Goal: Transaction & Acquisition: Purchase product/service

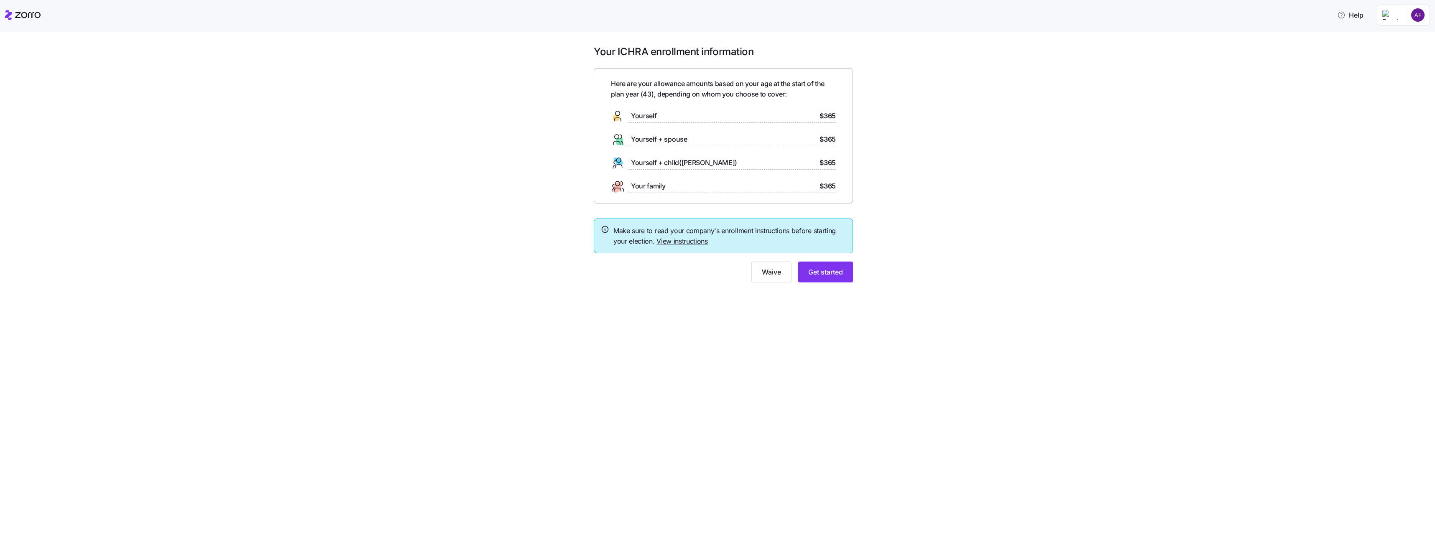
click at [697, 241] on link "View instructions" at bounding box center [681, 241] width 51 height 8
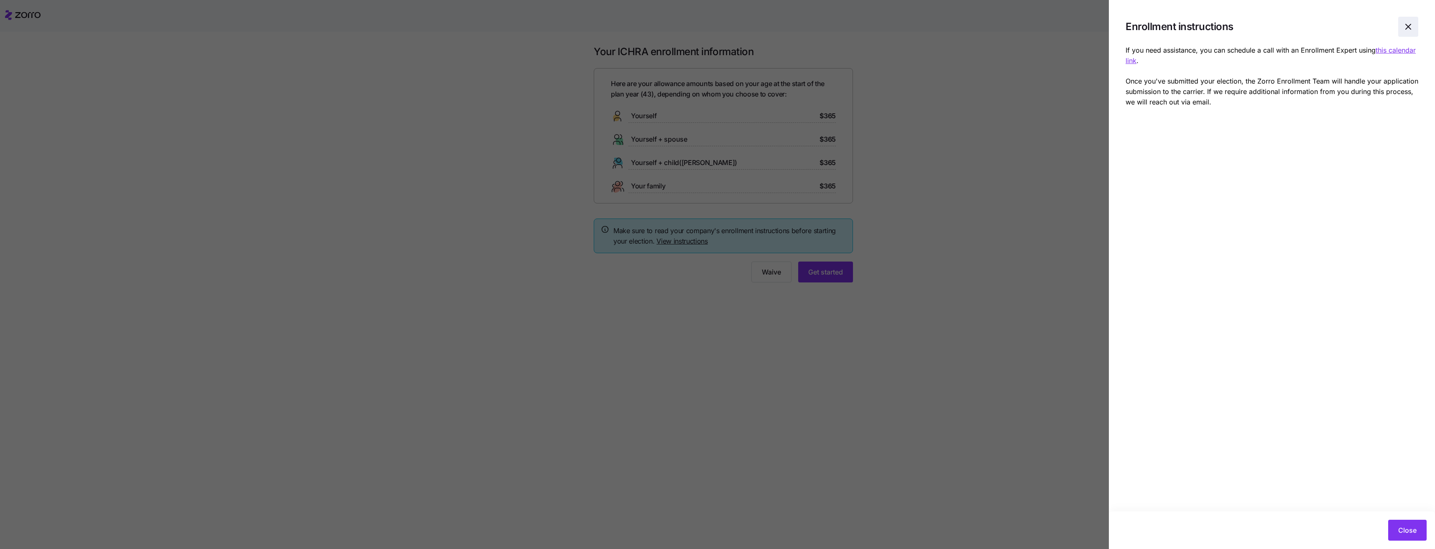
click at [1408, 26] on icon "button" at bounding box center [1408, 27] width 10 height 10
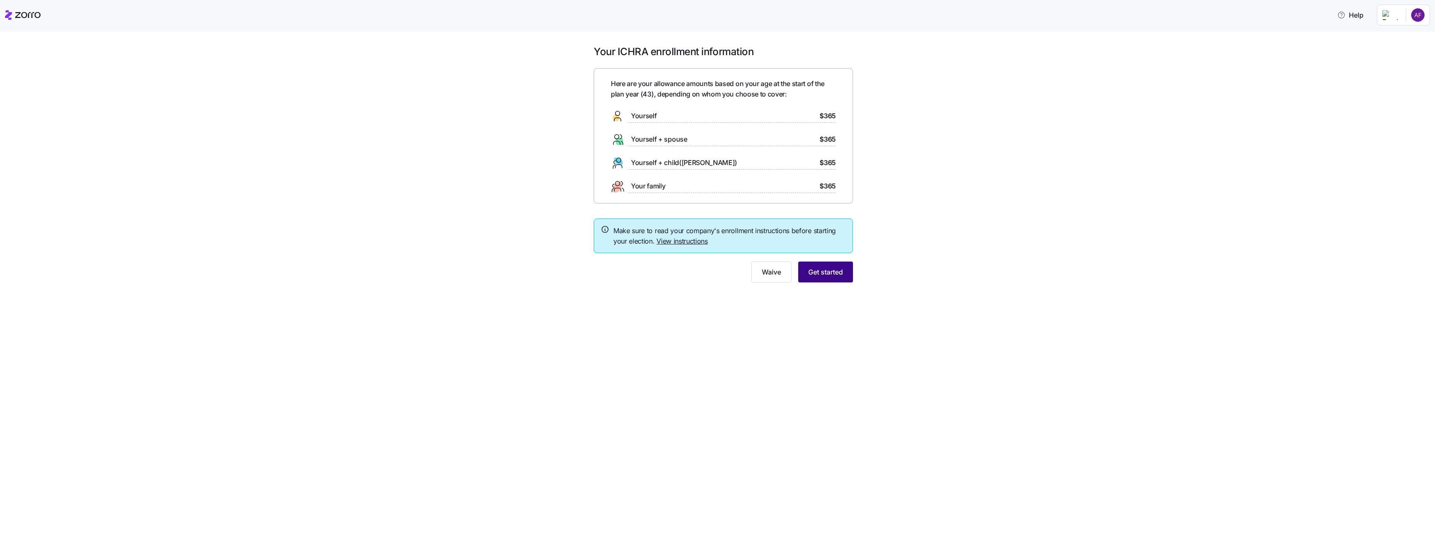
click at [836, 274] on span "Get started" at bounding box center [825, 272] width 35 height 10
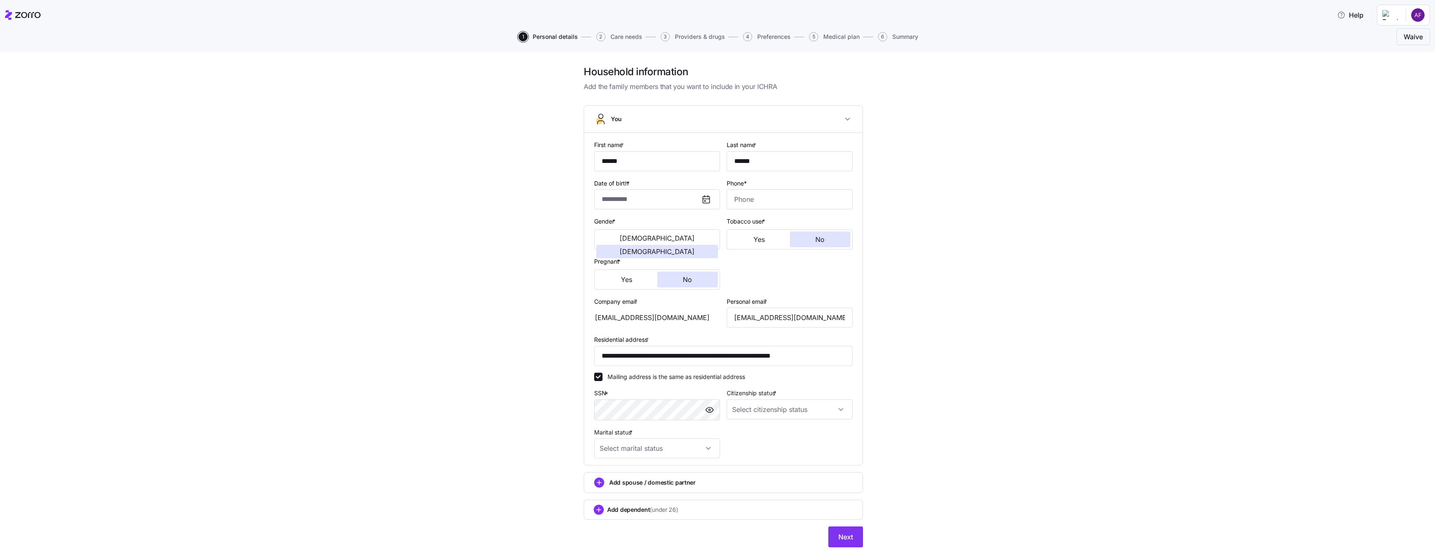
type input "**********"
type input "[PHONE_NUMBER]"
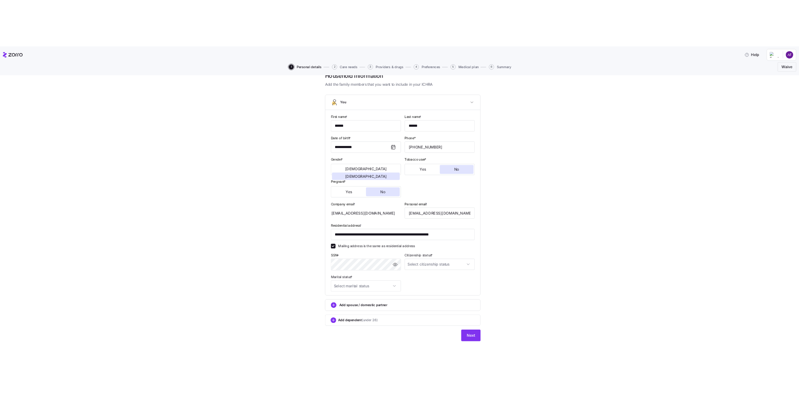
scroll to position [28, 0]
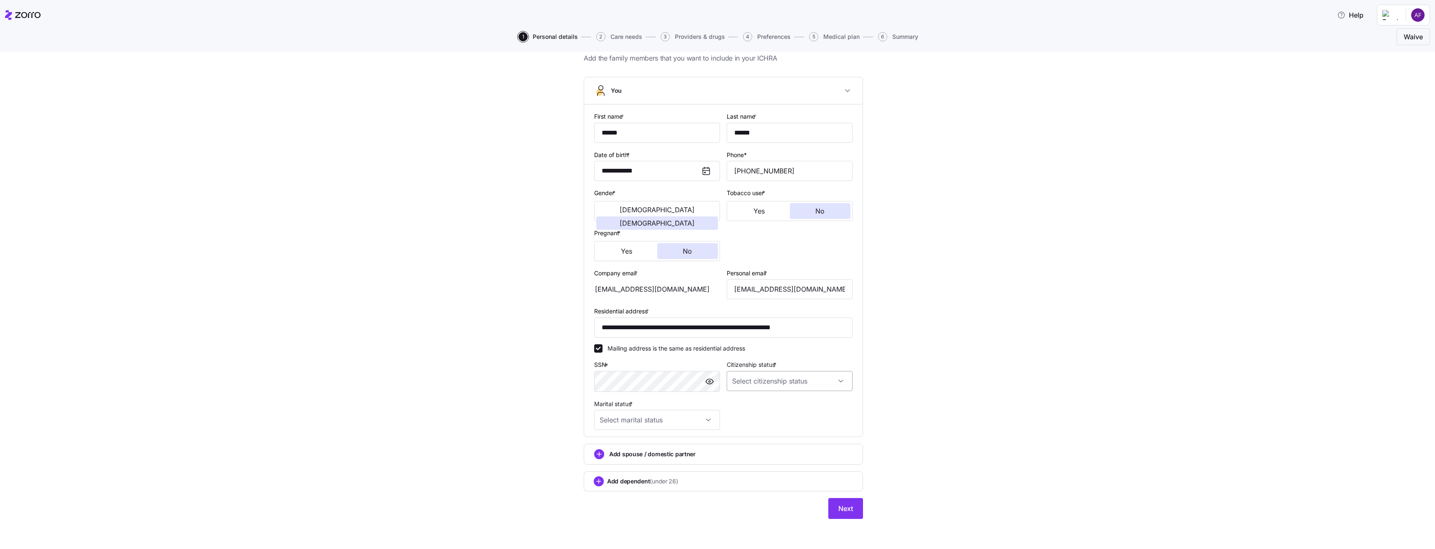
click at [750, 382] on input "Citizenship status *" at bounding box center [790, 381] width 126 height 20
click at [758, 404] on span "[DEMOGRAPHIC_DATA] citizen" at bounding box center [776, 406] width 85 height 9
type input "[DEMOGRAPHIC_DATA] citizen"
click at [671, 416] on input "Marital status *" at bounding box center [657, 420] width 126 height 20
click at [658, 460] on div "Married" at bounding box center [654, 464] width 119 height 18
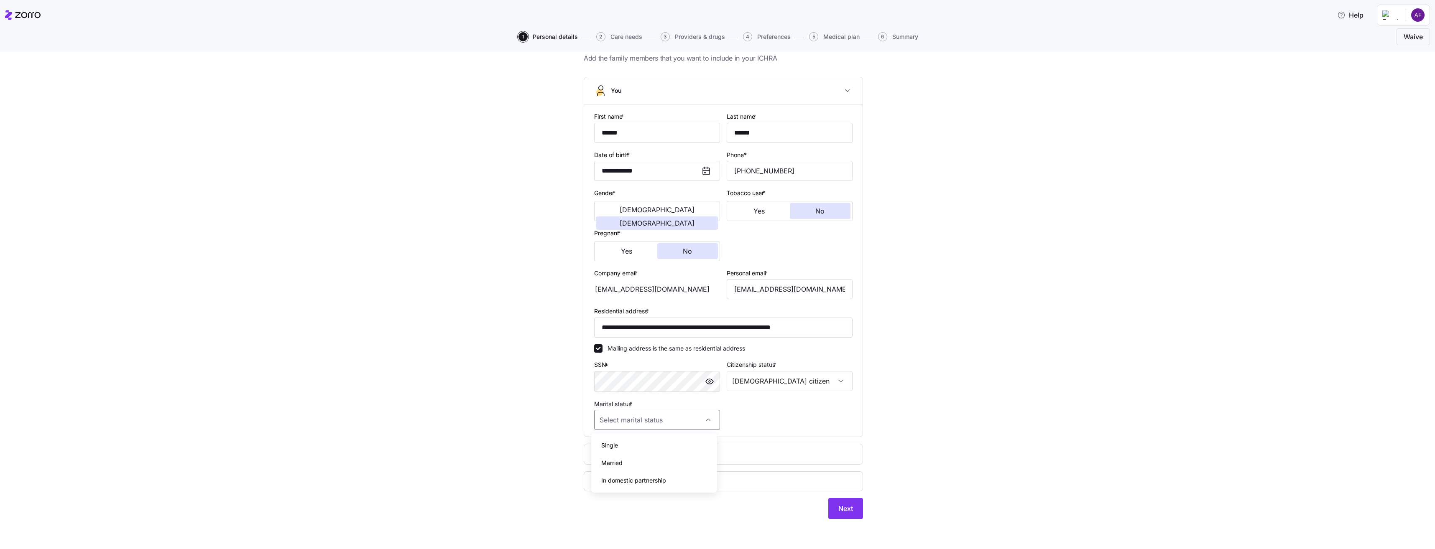
type input "Married"
click at [913, 412] on div "**********" at bounding box center [723, 283] width 1400 height 493
click at [598, 452] on circle "add icon" at bounding box center [599, 454] width 9 height 9
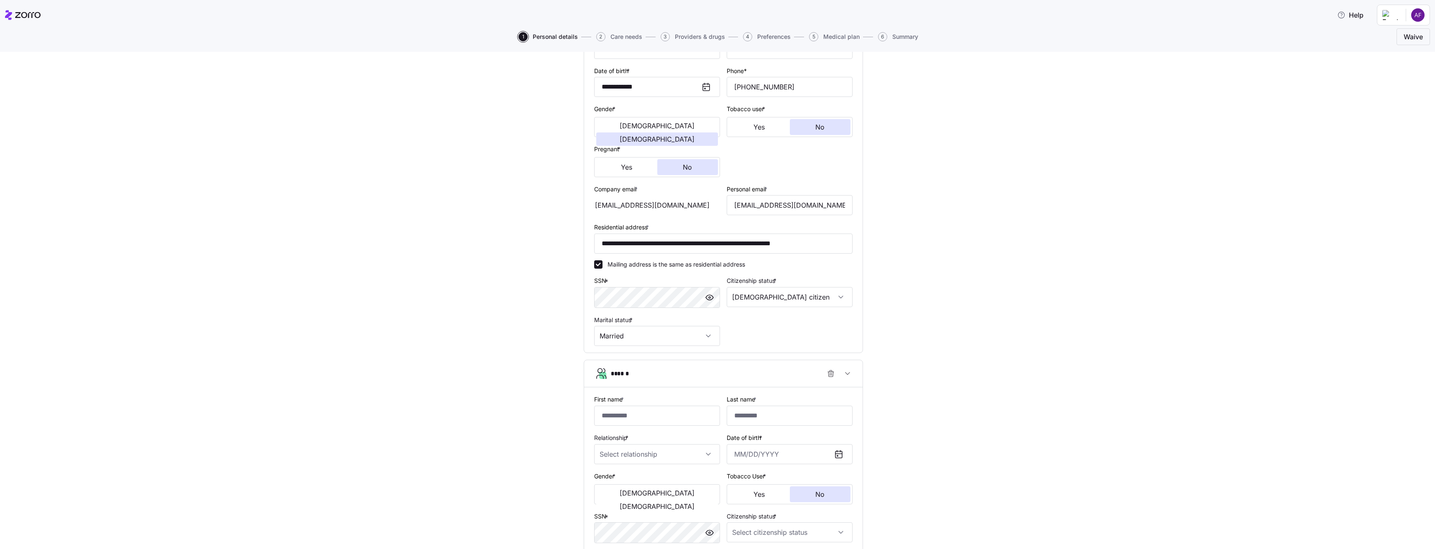
scroll to position [237, 0]
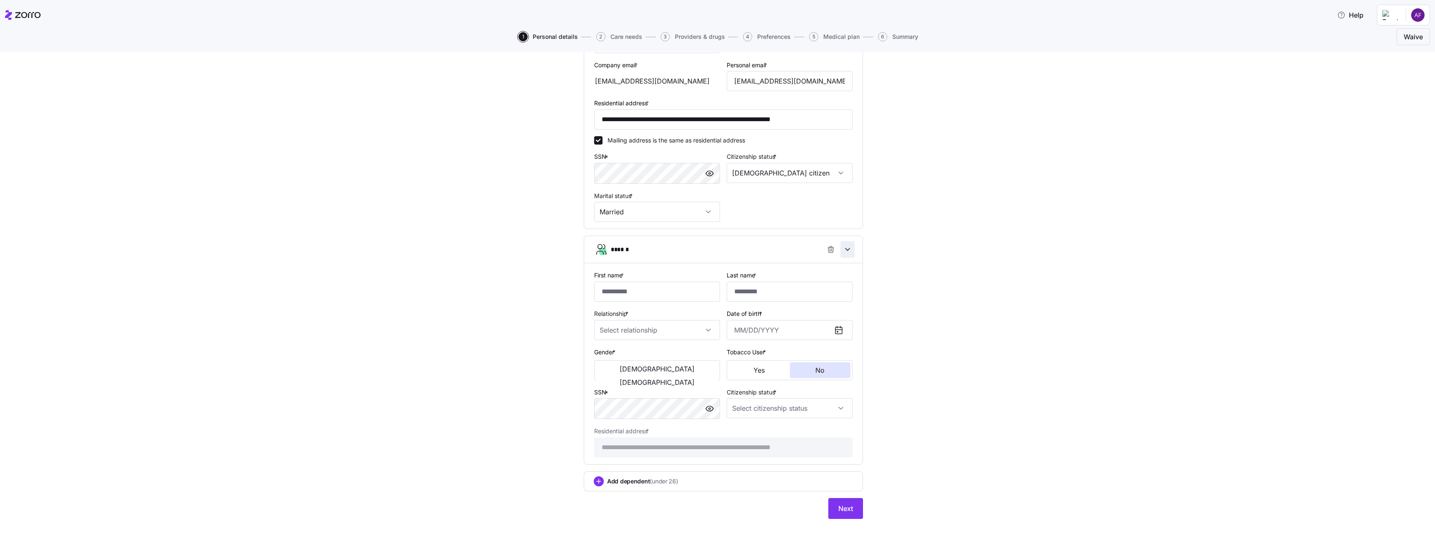
click at [849, 249] on span "button" at bounding box center [847, 250] width 13 height 16
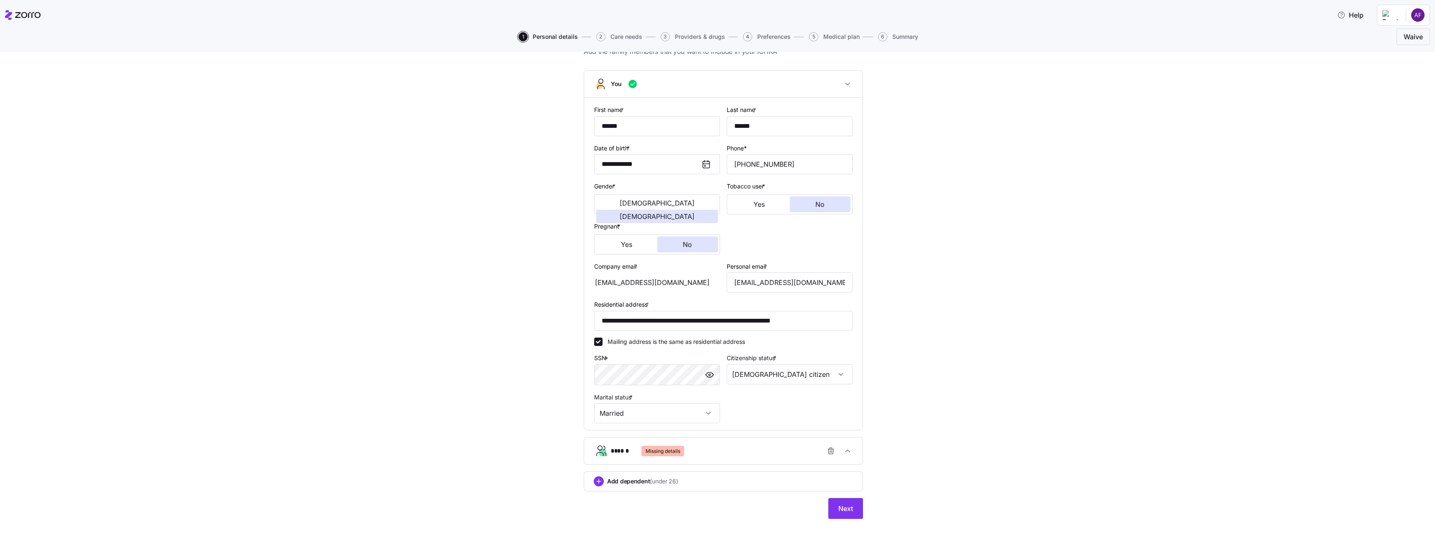
scroll to position [35, 0]
click at [599, 482] on circle "add icon" at bounding box center [598, 481] width 9 height 9
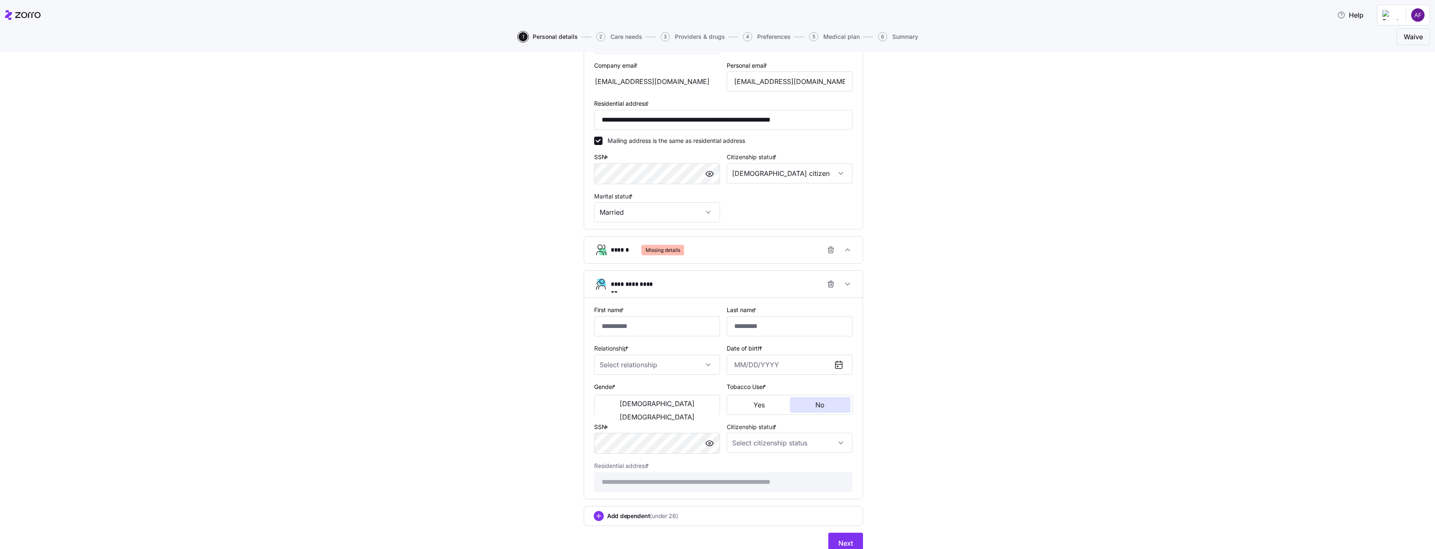
scroll to position [271, 0]
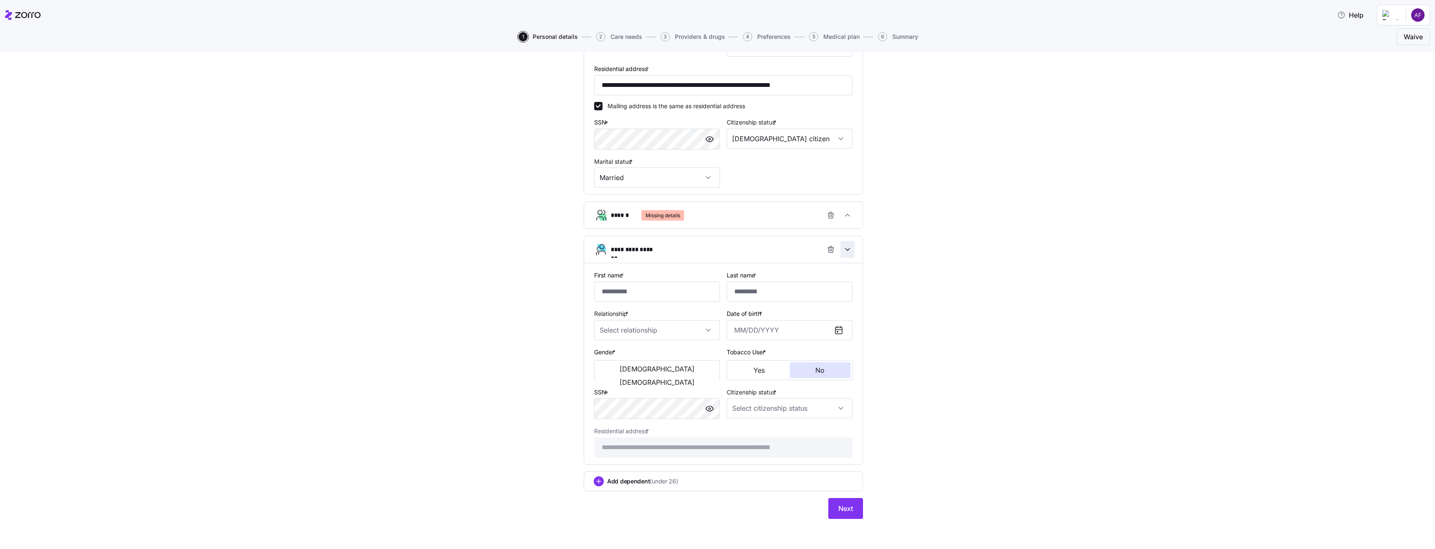
click at [845, 250] on icon "button" at bounding box center [847, 250] width 4 height 2
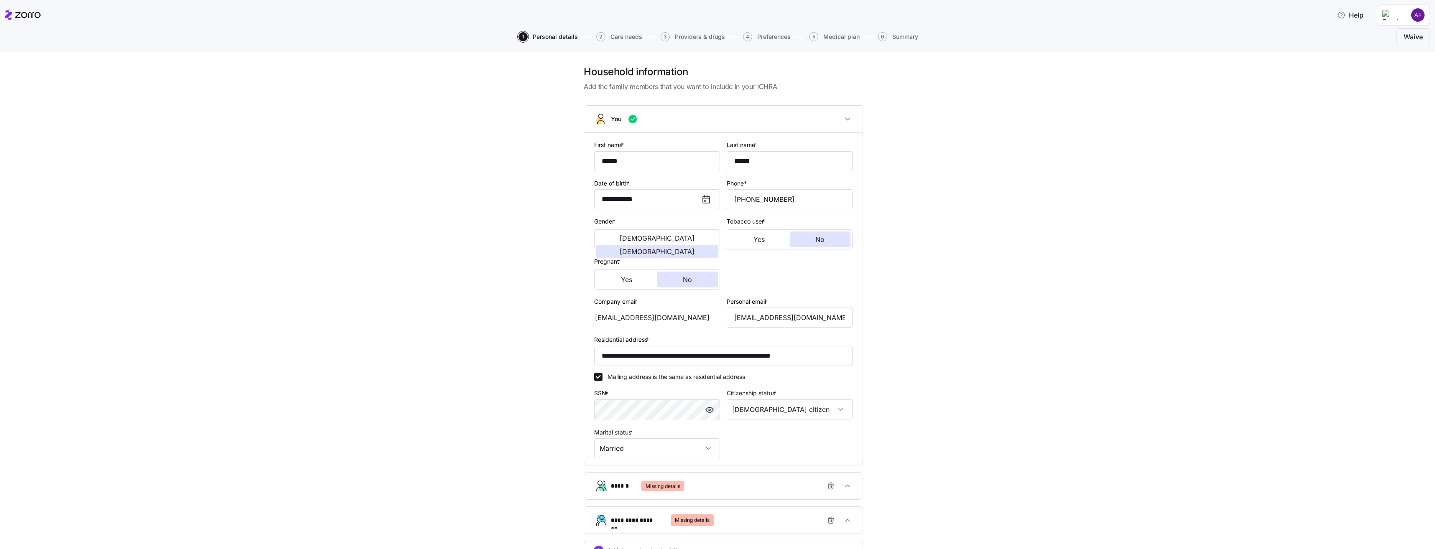
scroll to position [69, 0]
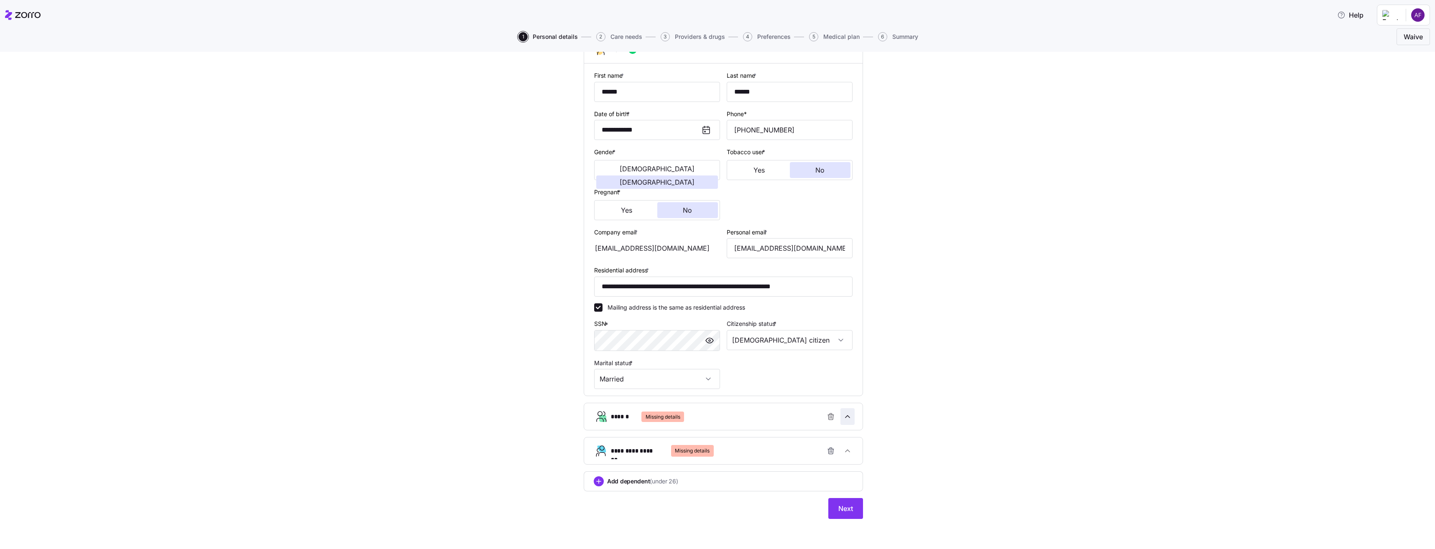
click at [847, 417] on icon "button" at bounding box center [847, 417] width 8 height 8
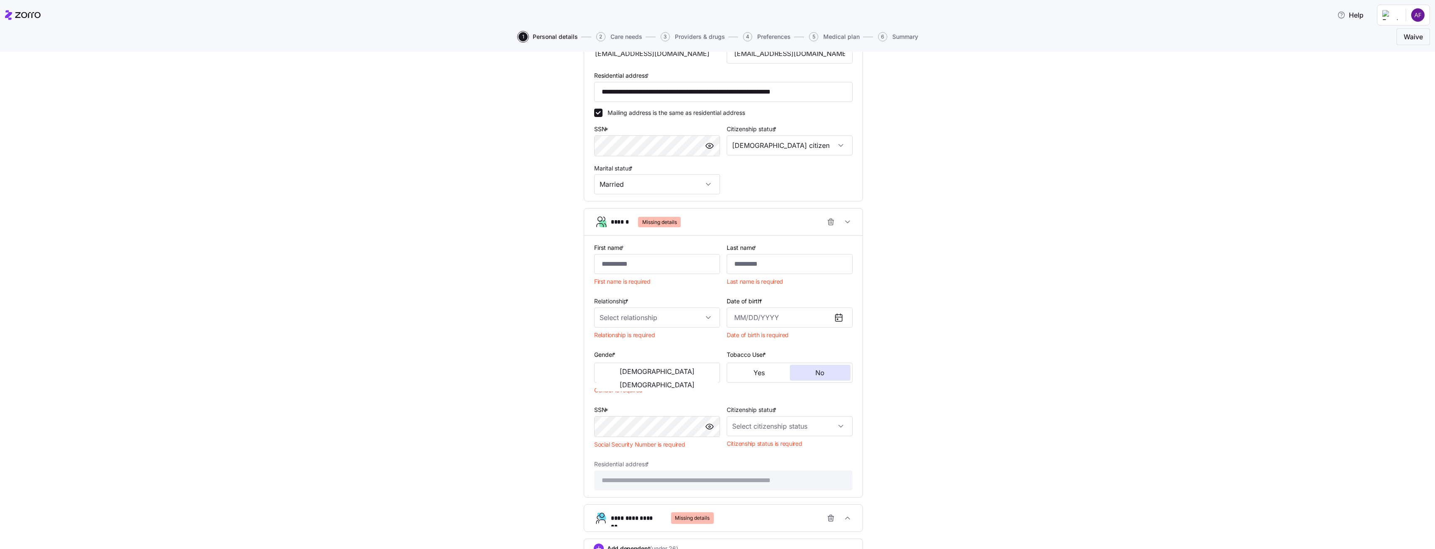
scroll to position [278, 0]
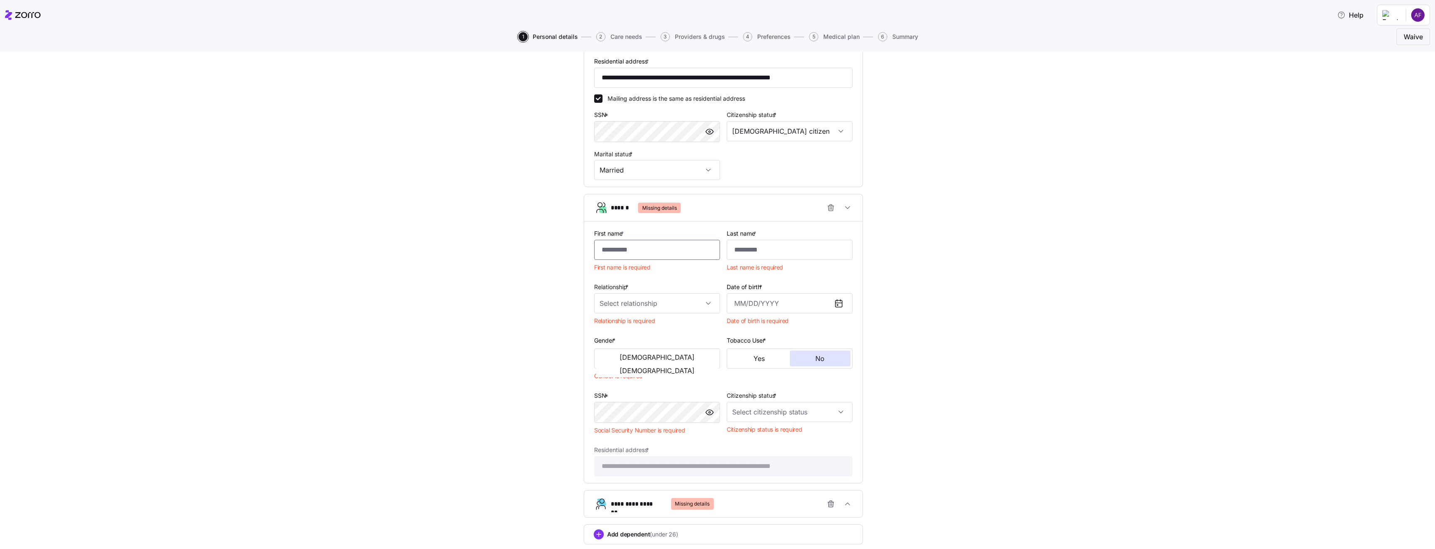
click at [652, 253] on input "First name *" at bounding box center [657, 250] width 126 height 20
type input "*******"
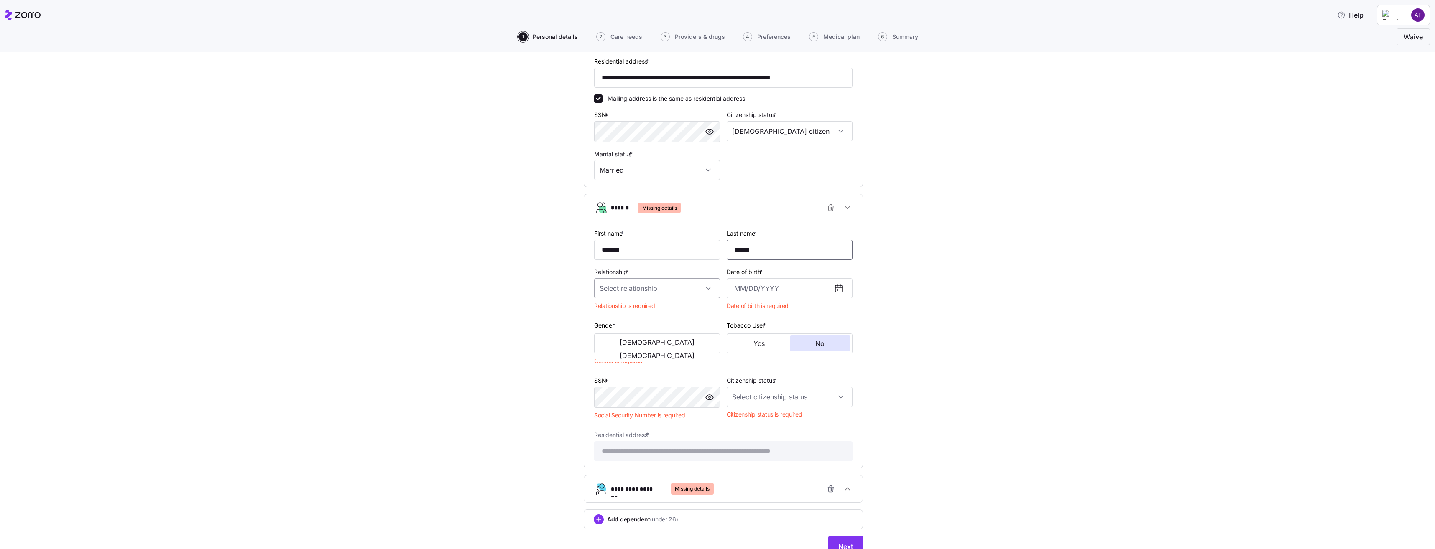
type input "******"
click at [639, 286] on input "Relationship *" at bounding box center [657, 288] width 126 height 20
click at [642, 314] on div "Spouse" at bounding box center [654, 314] width 119 height 18
type input "Spouse"
click at [771, 288] on input "Date of birth *" at bounding box center [790, 288] width 126 height 20
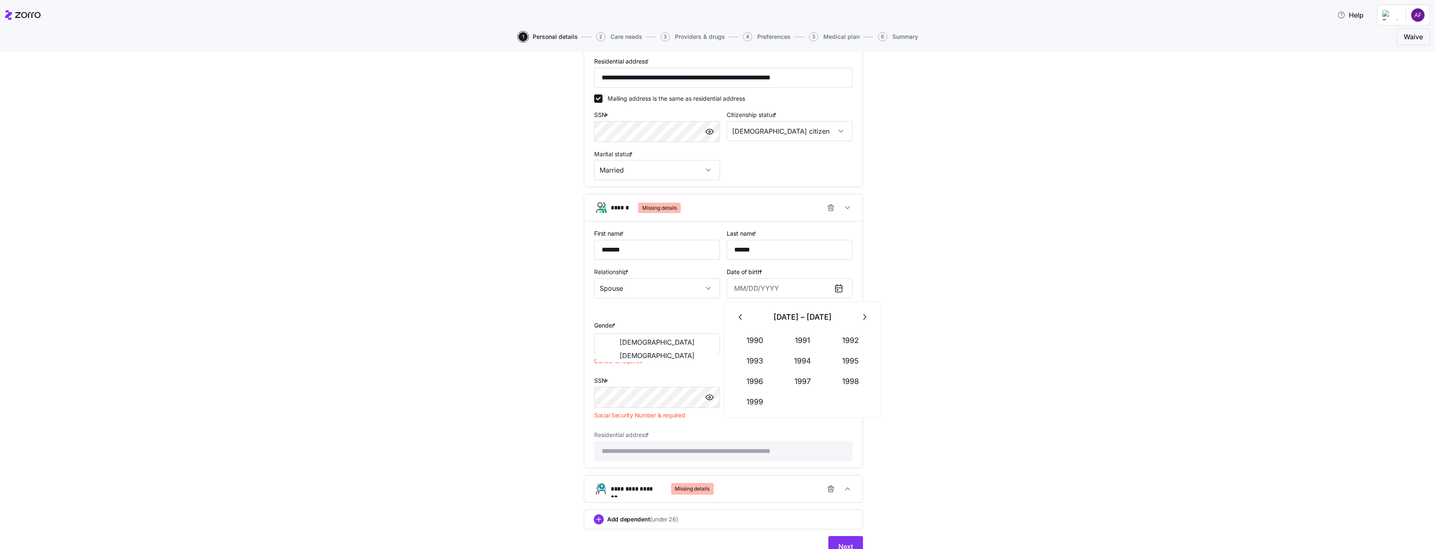
click at [741, 314] on icon "button" at bounding box center [740, 317] width 9 height 9
click at [812, 359] on button "1974" at bounding box center [803, 361] width 48 height 20
click at [741, 289] on input "Date of birth *" at bounding box center [790, 288] width 126 height 20
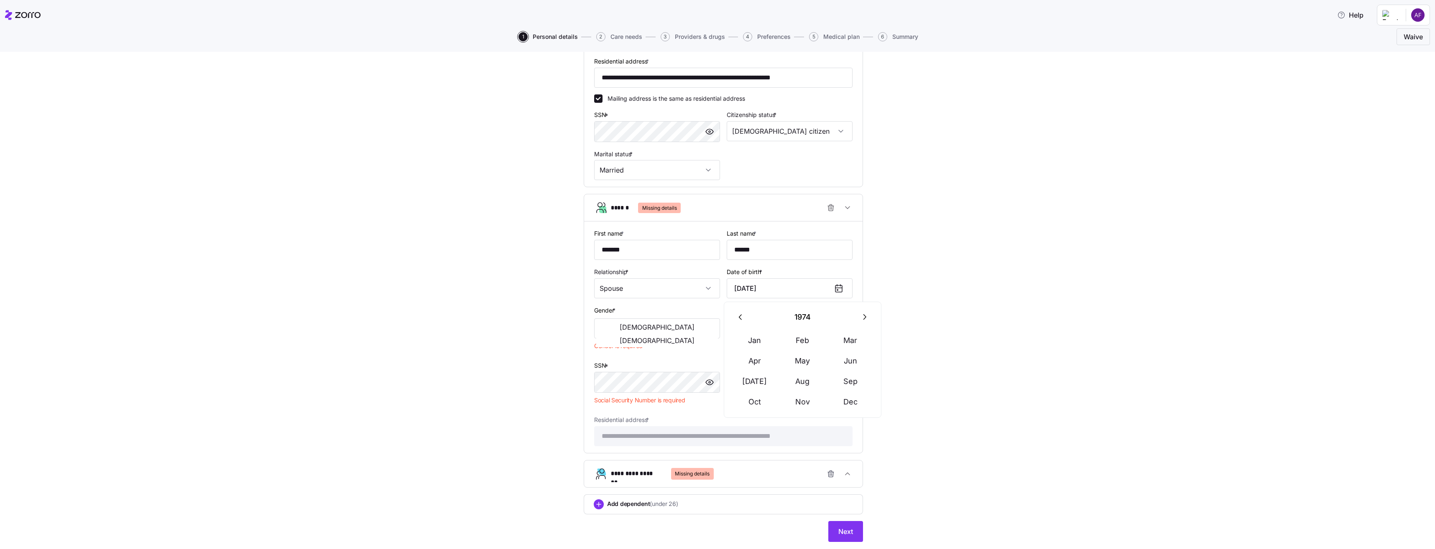
type input "[DATE]"
click at [915, 276] on div "**********" at bounding box center [723, 170] width 1400 height 766
click at [631, 332] on button "[DEMOGRAPHIC_DATA]" at bounding box center [657, 327] width 122 height 13
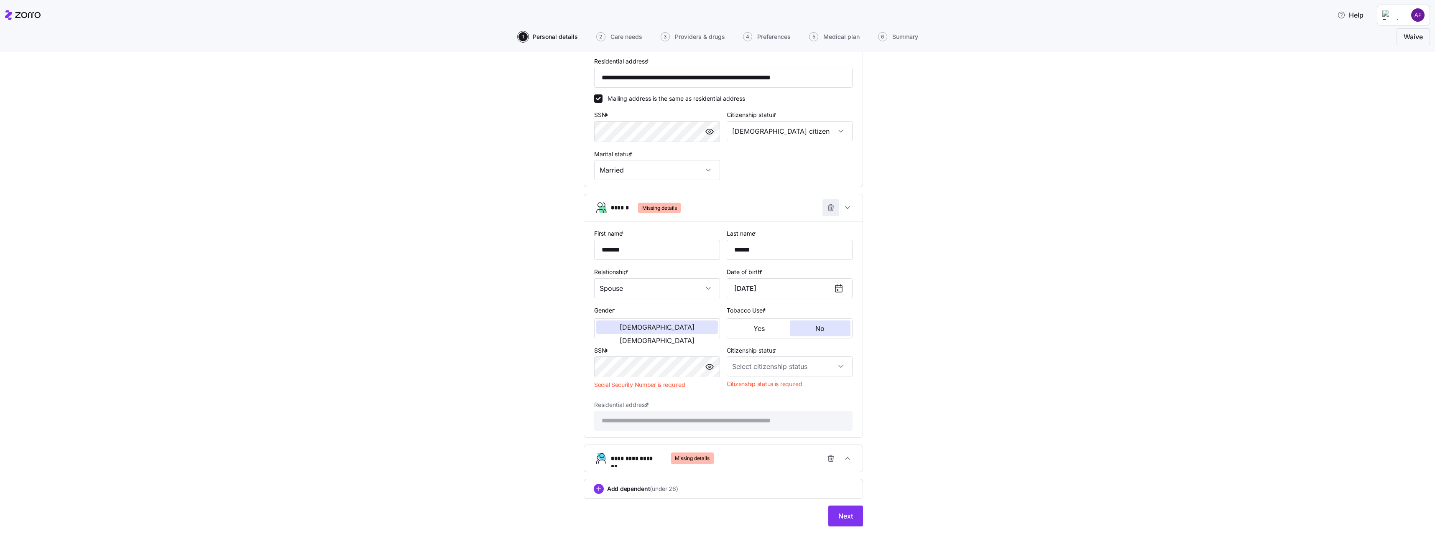
click at [829, 206] on icon "button" at bounding box center [830, 206] width 5 height 0
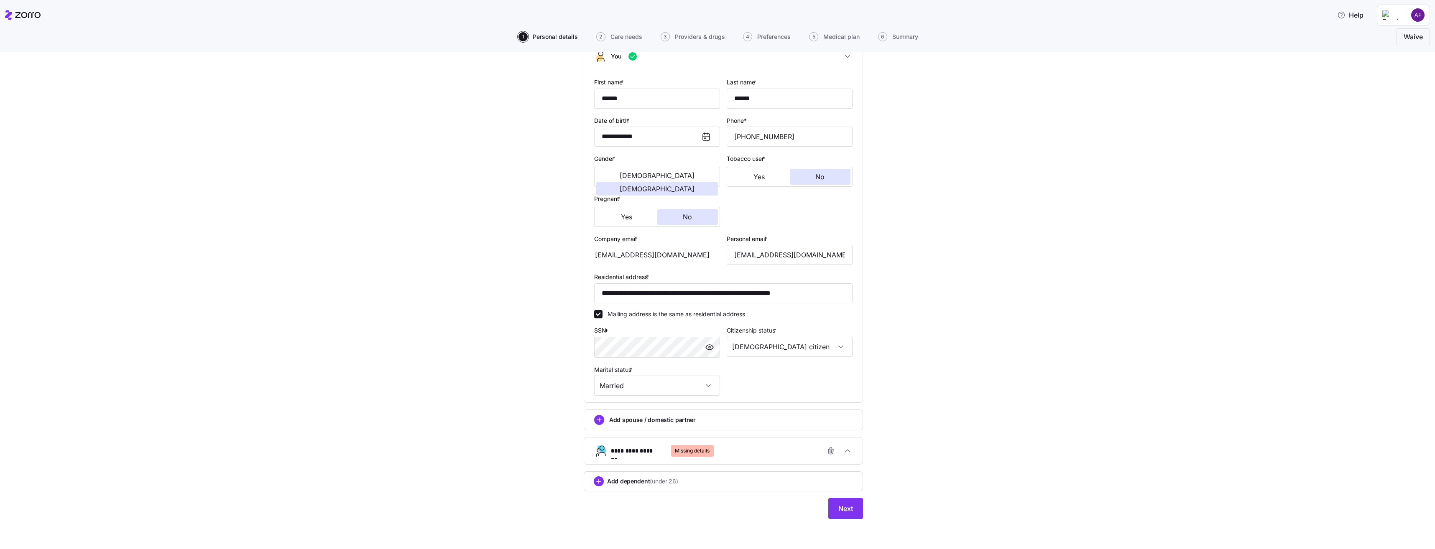
scroll to position [63, 0]
click at [828, 452] on icon "button" at bounding box center [831, 451] width 8 height 8
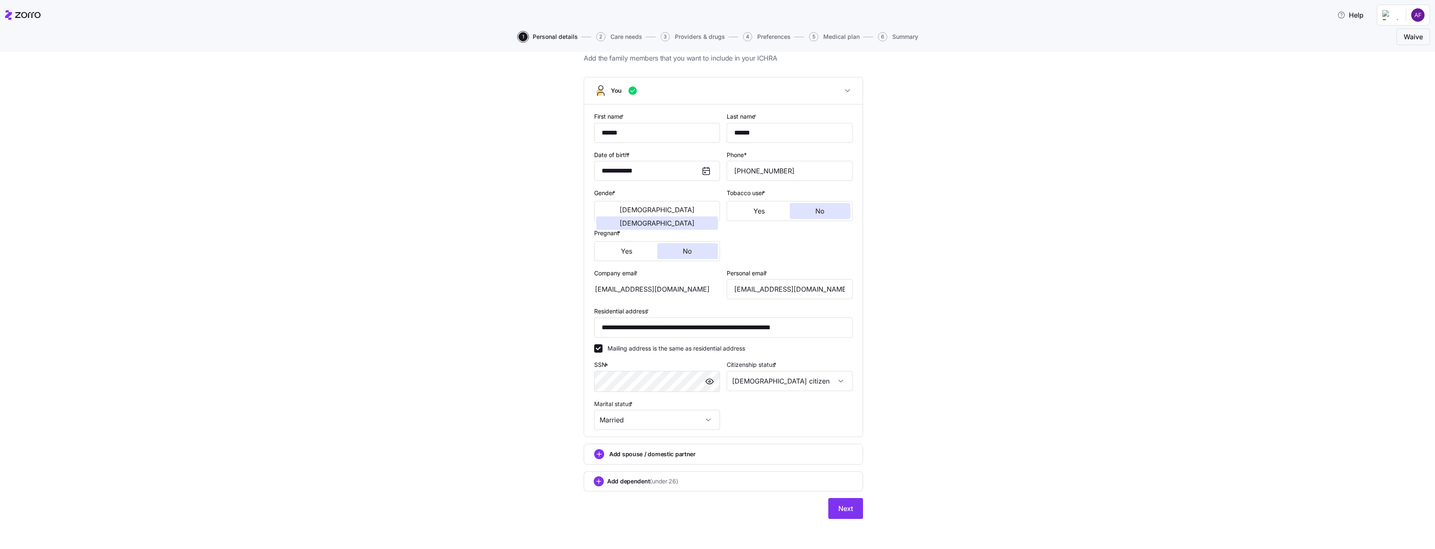
scroll to position [28, 0]
click at [841, 510] on span "Next" at bounding box center [845, 509] width 15 height 10
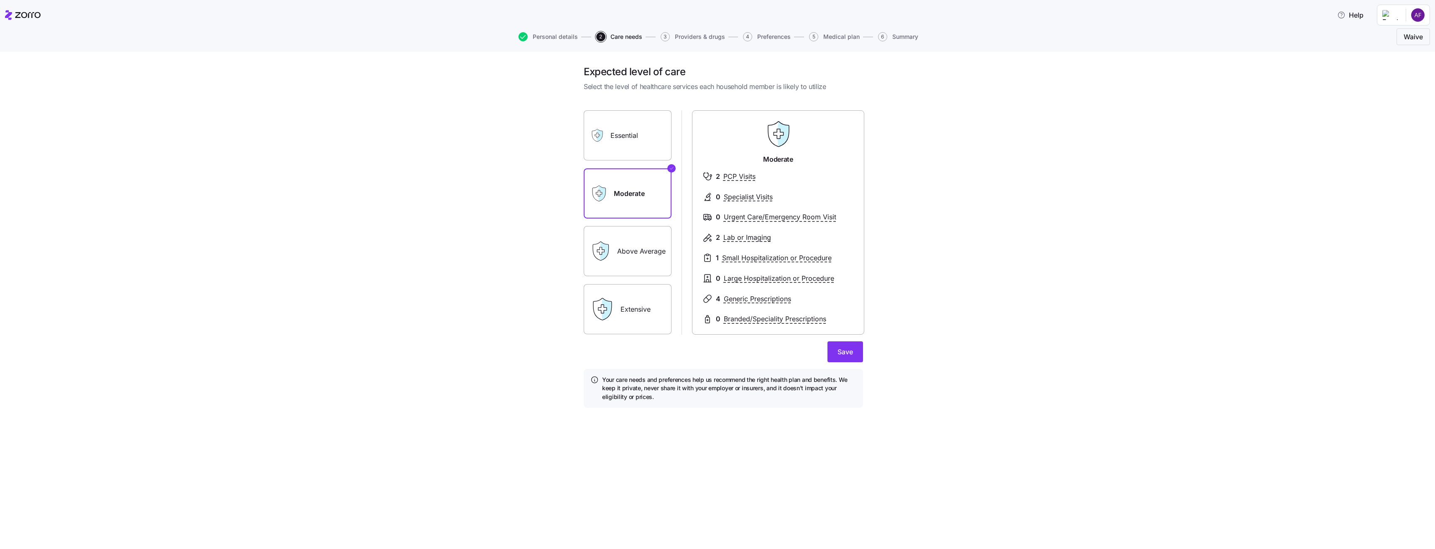
click at [611, 151] on label "Essential" at bounding box center [628, 135] width 88 height 50
click at [0, 0] on input "Essential" at bounding box center [0, 0] width 0 height 0
click at [623, 184] on label "Moderate" at bounding box center [628, 194] width 88 height 50
click at [0, 0] on input "Moderate" at bounding box center [0, 0] width 0 height 0
click at [623, 237] on label "Above Average" at bounding box center [628, 251] width 88 height 50
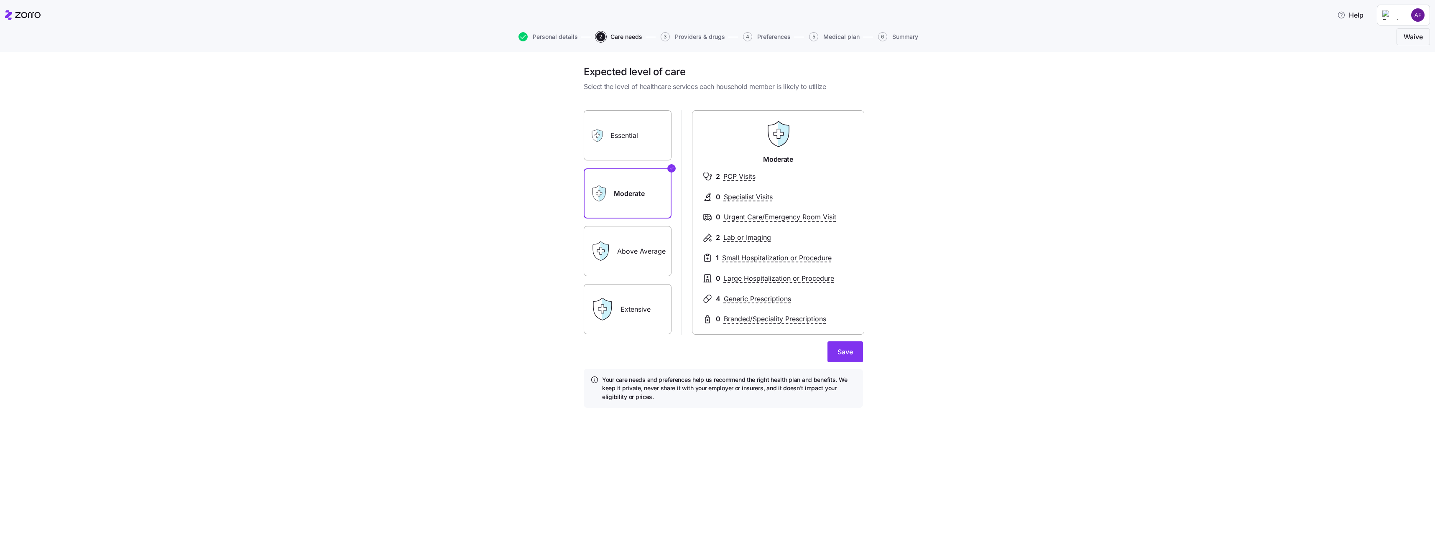
click at [0, 0] on input "Above Average" at bounding box center [0, 0] width 0 height 0
click at [621, 198] on label "Moderate" at bounding box center [628, 194] width 88 height 50
click at [0, 0] on input "Moderate" at bounding box center [0, 0] width 0 height 0
click at [847, 353] on span "Save" at bounding box center [845, 352] width 15 height 10
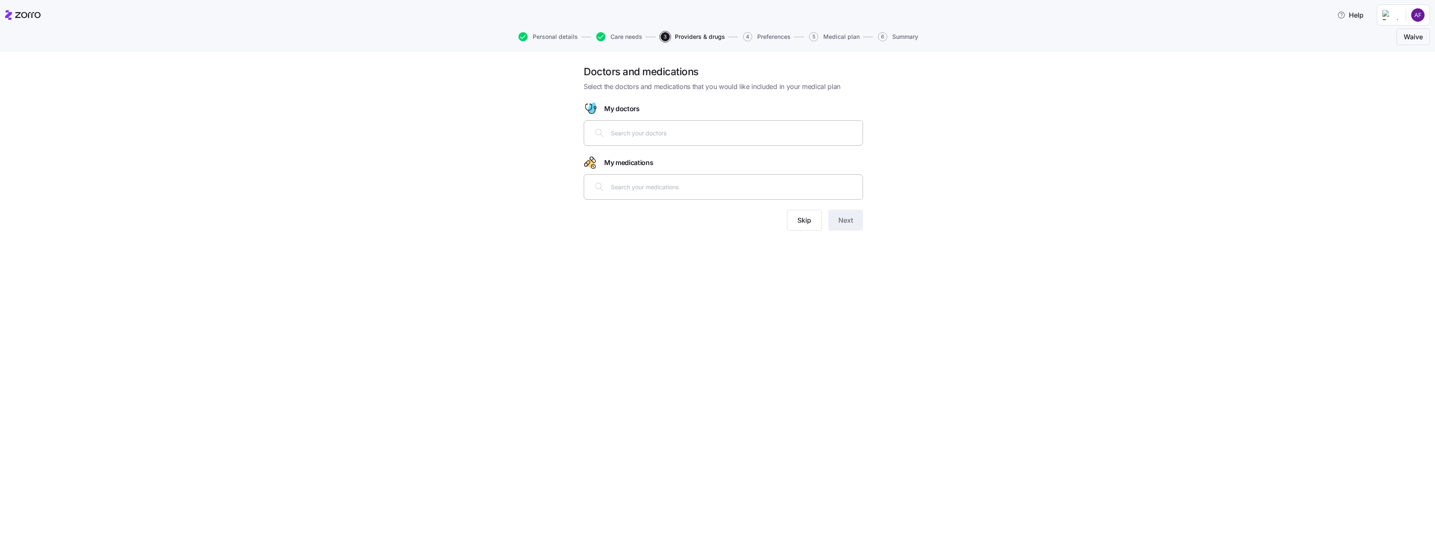
click at [636, 135] on input "text" at bounding box center [734, 132] width 247 height 9
type input "[PERSON_NAME]"
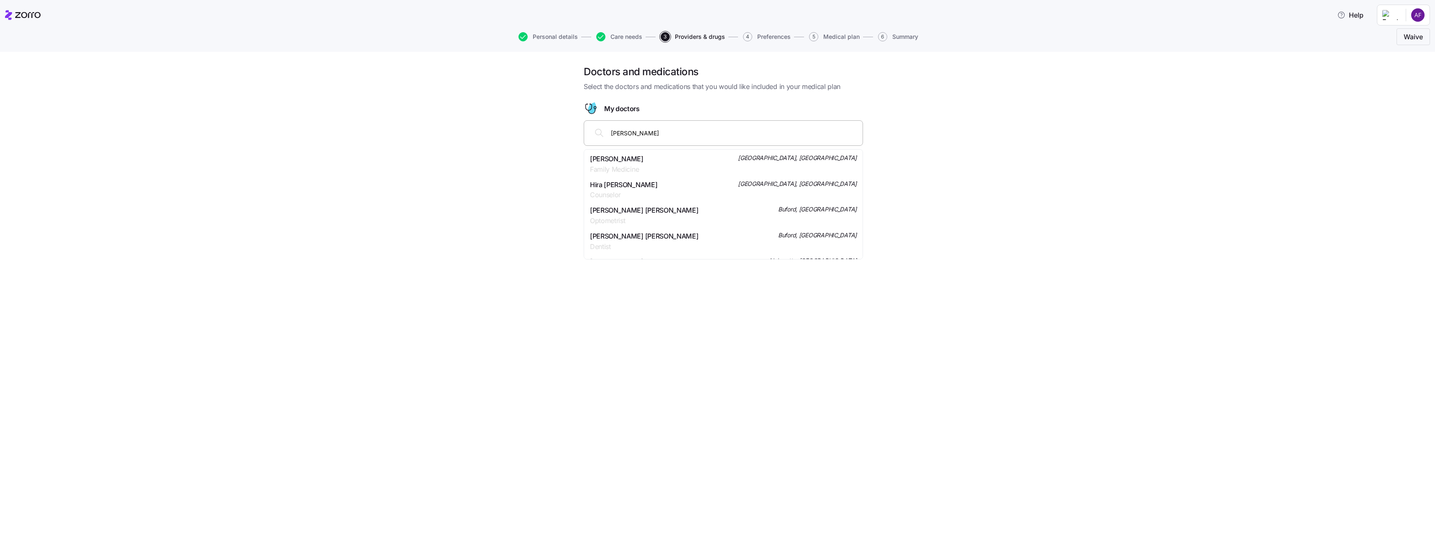
click at [643, 160] on div "[PERSON_NAME] Family Medicine [GEOGRAPHIC_DATA], [GEOGRAPHIC_DATA]" at bounding box center [723, 164] width 267 height 21
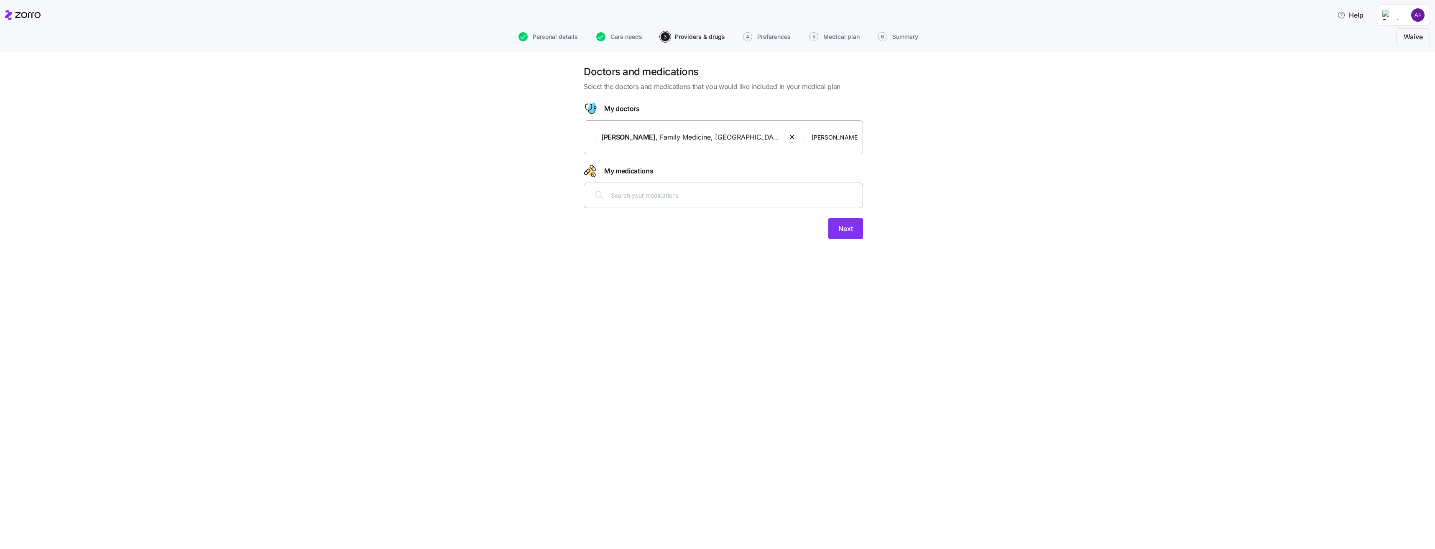
type input "[PERSON_NAME]"
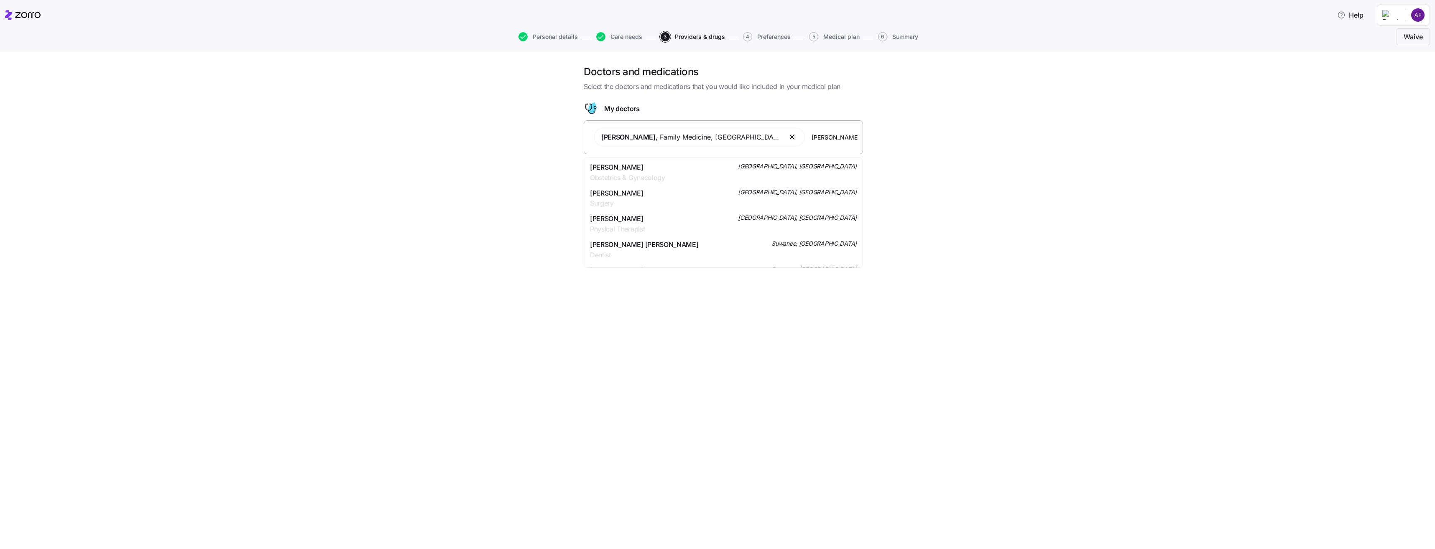
click at [723, 173] on div "[PERSON_NAME] Obstetrics & Gynecology [GEOGRAPHIC_DATA], [GEOGRAPHIC_DATA]" at bounding box center [723, 172] width 267 height 21
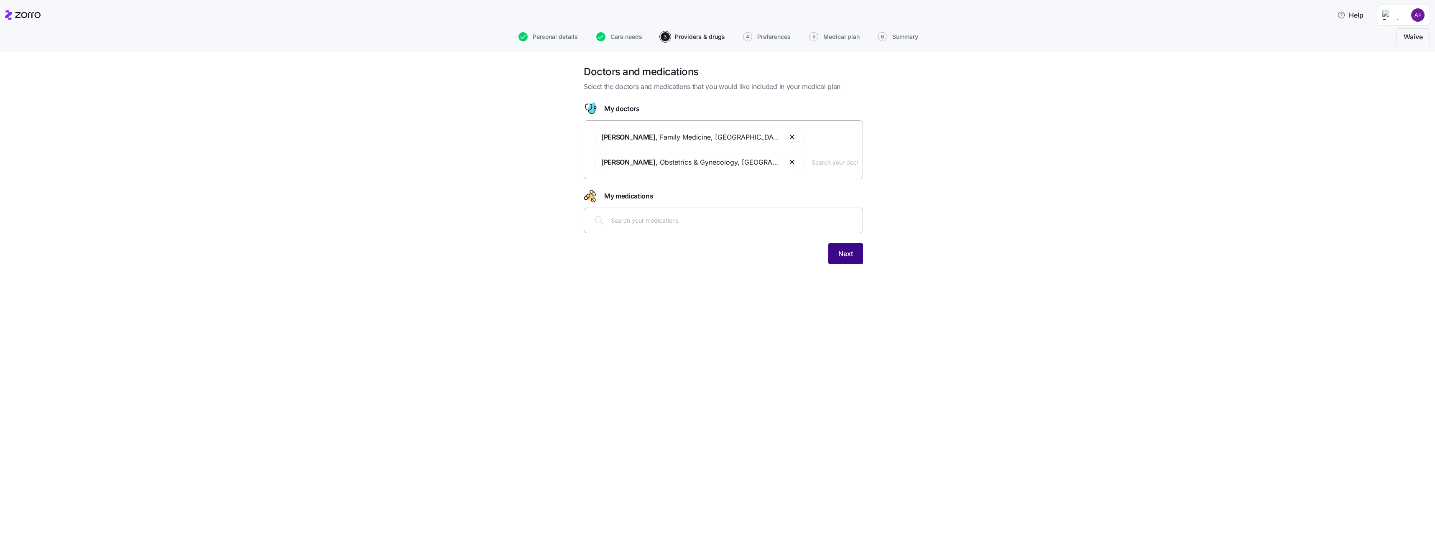
click at [856, 255] on button "Next" at bounding box center [845, 253] width 35 height 21
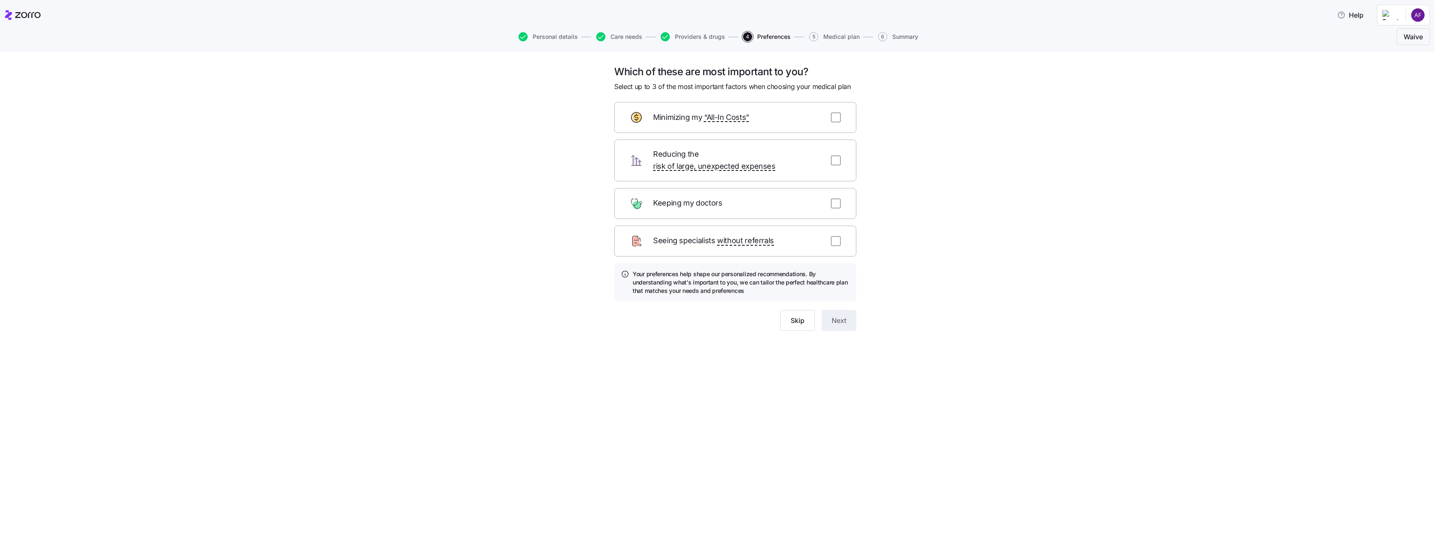
click at [842, 228] on div "Seeing specialists without referrals" at bounding box center [735, 241] width 242 height 31
click at [836, 236] on input "checkbox" at bounding box center [836, 241] width 10 height 10
checkbox input "true"
click at [838, 156] on input "checkbox" at bounding box center [836, 161] width 10 height 10
checkbox input "true"
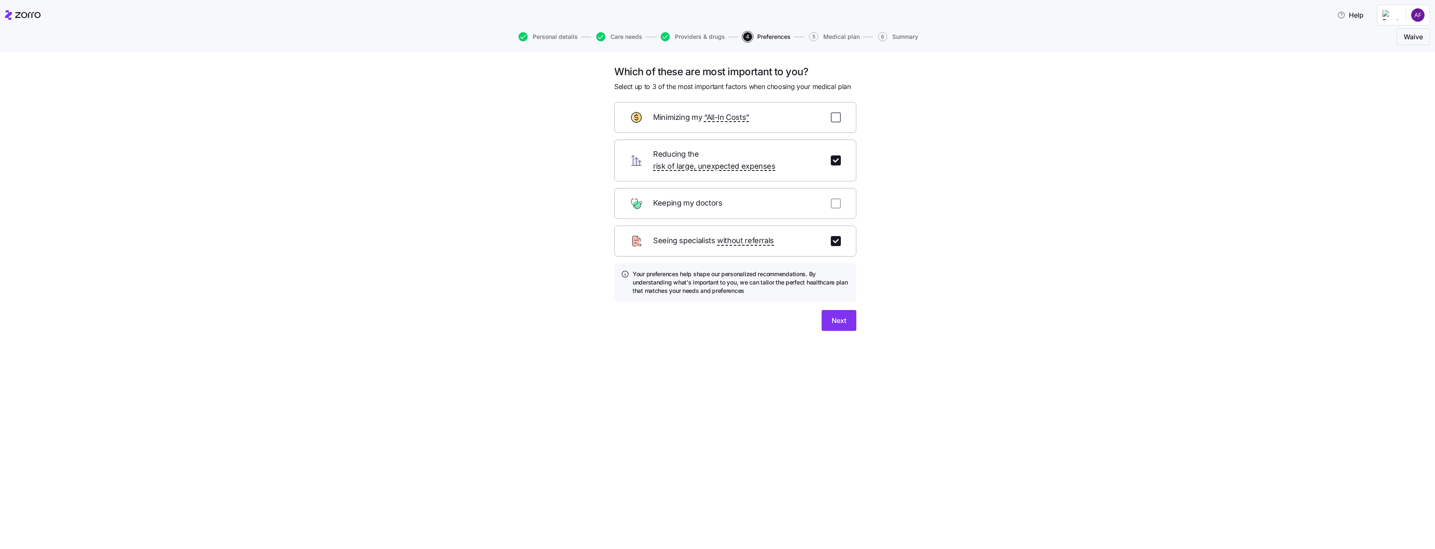
click at [836, 115] on input "checkbox" at bounding box center [836, 117] width 10 height 10
checkbox input "true"
click at [845, 316] on span "Next" at bounding box center [839, 321] width 15 height 10
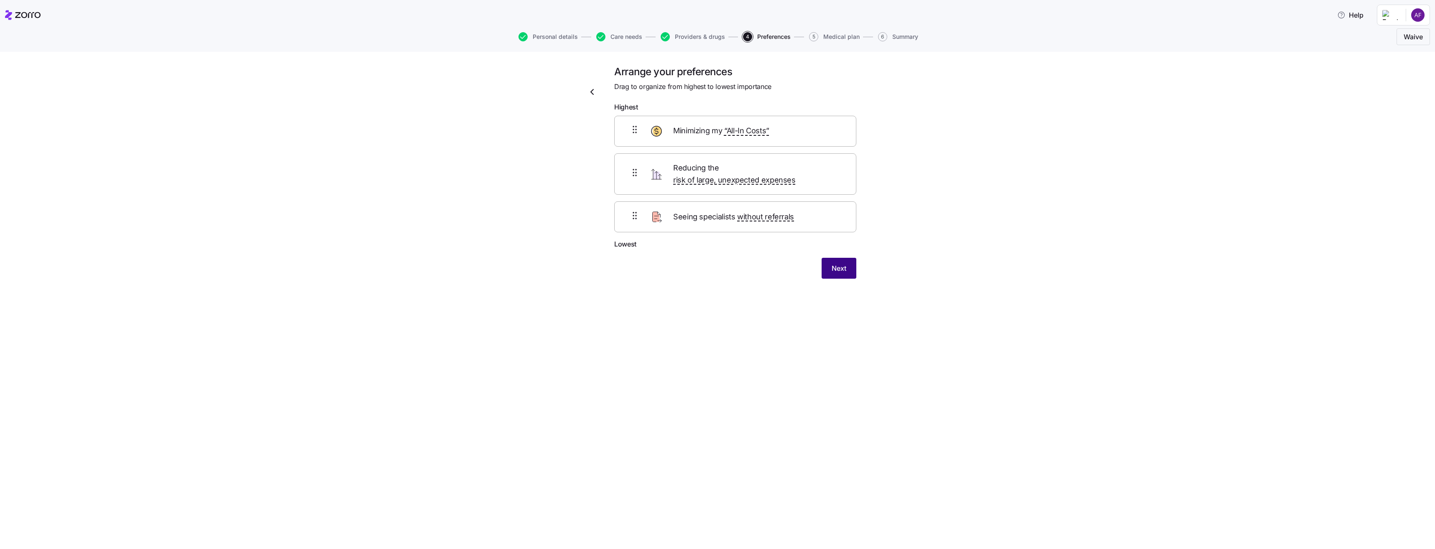
click at [841, 258] on button "Next" at bounding box center [839, 268] width 35 height 21
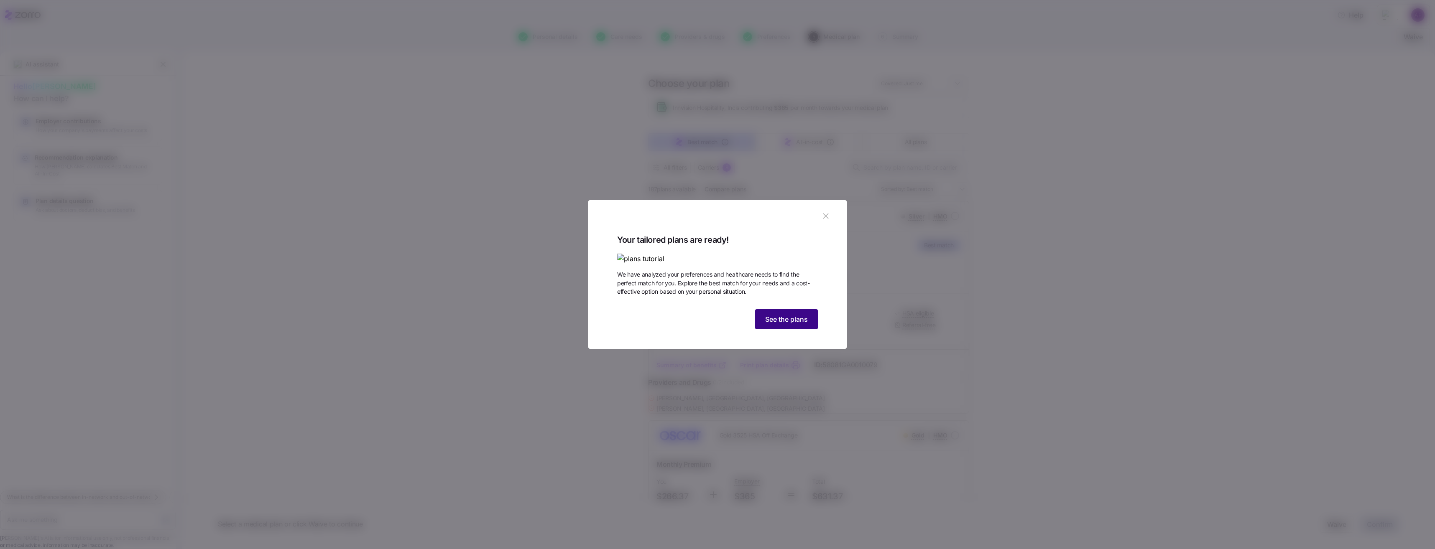
drag, startPoint x: 777, startPoint y: 369, endPoint x: 779, endPoint y: 374, distance: 5.8
click at [777, 324] on span "See the plans" at bounding box center [786, 319] width 43 height 10
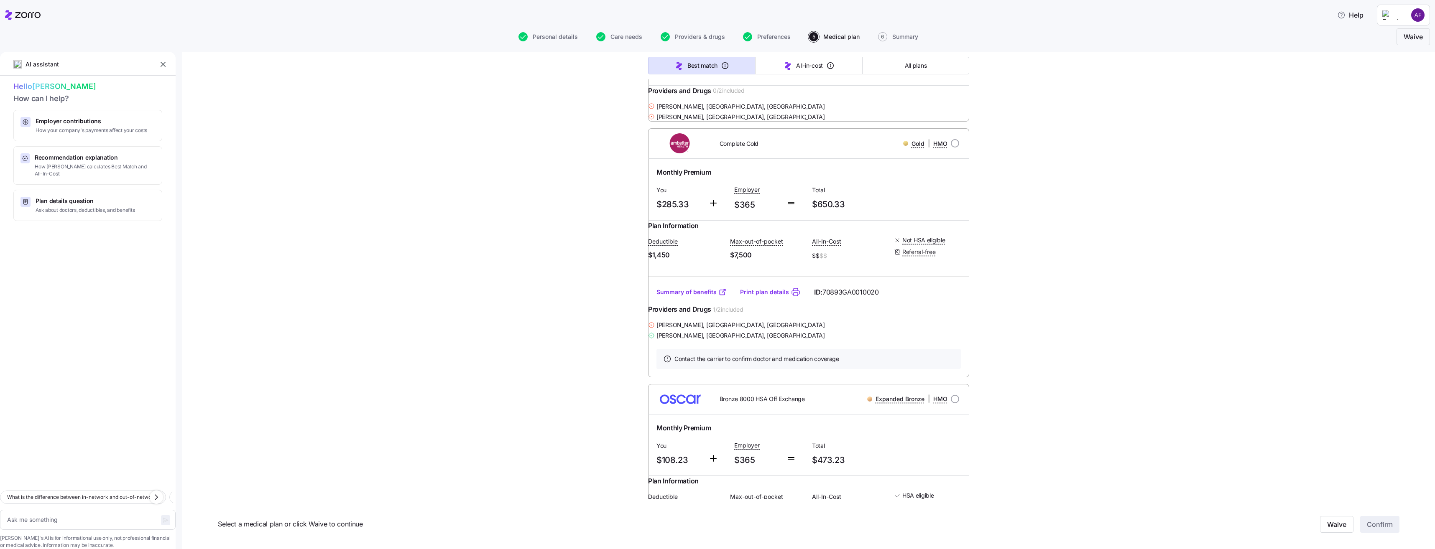
type textarea "x"
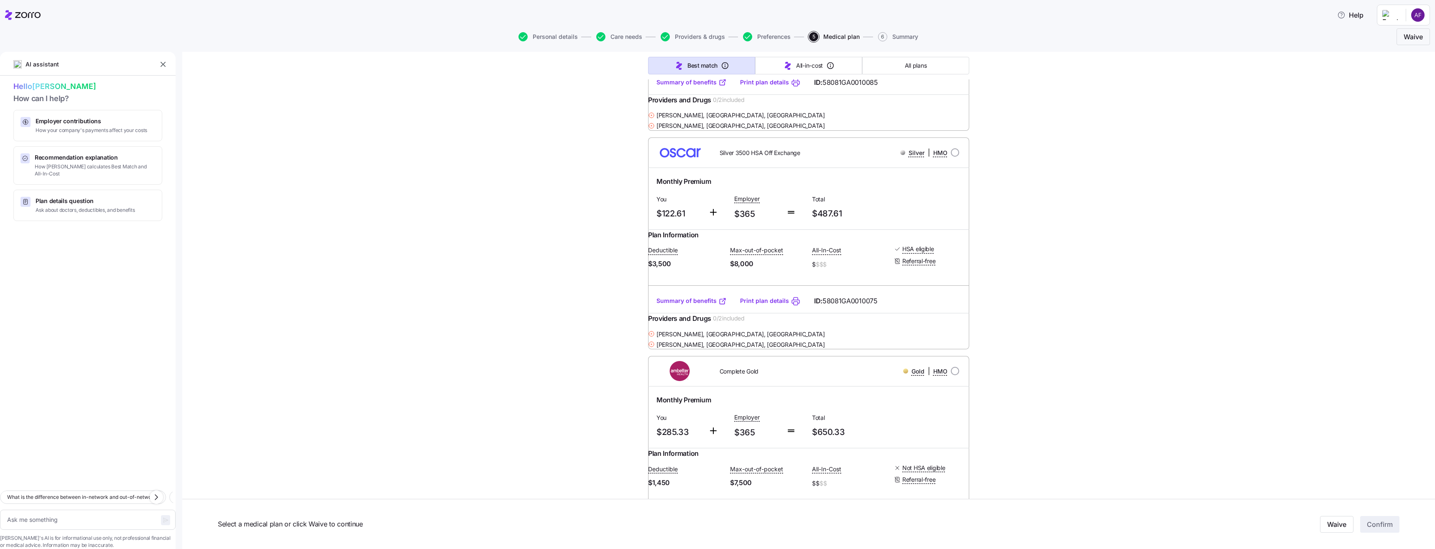
scroll to position [544, 0]
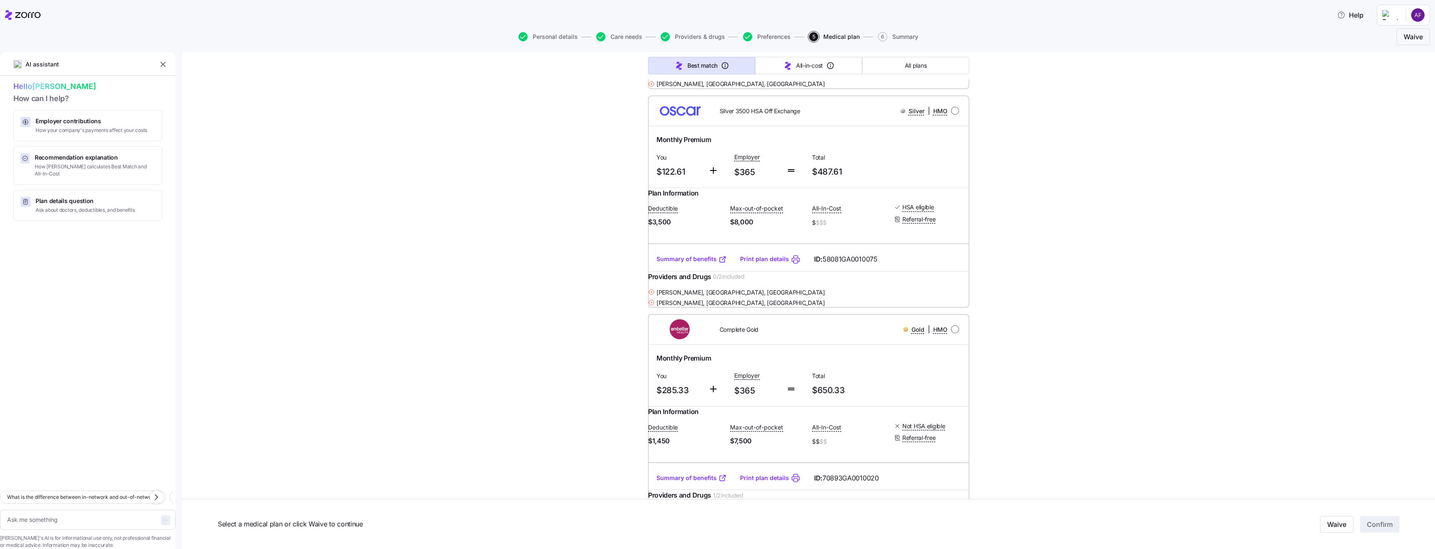
click at [666, 263] on link "Summary of benefits" at bounding box center [691, 259] width 70 height 8
